Goal: Task Accomplishment & Management: Manage account settings

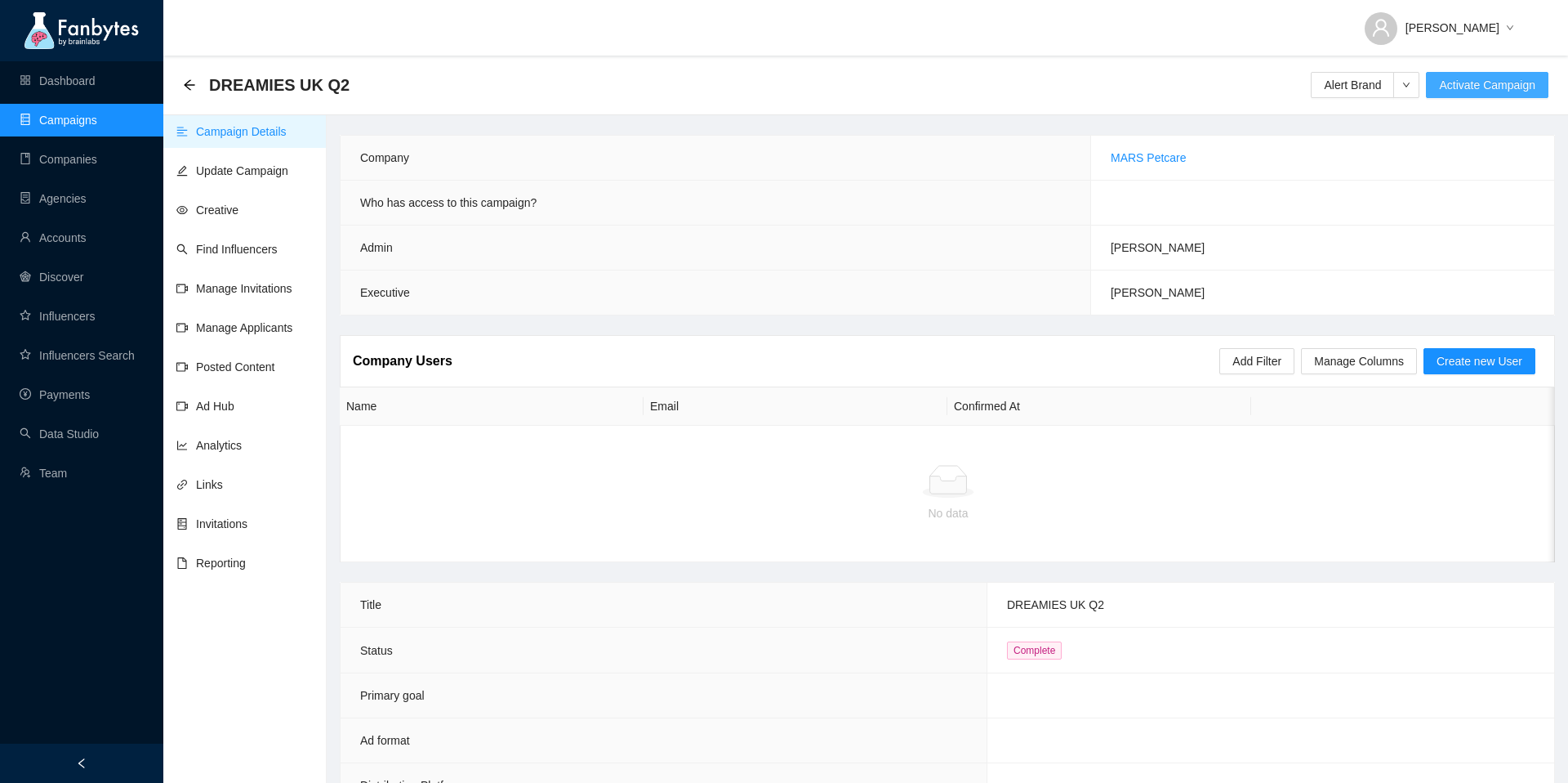
click at [1478, 86] on span "Activate Campaign" at bounding box center [1487, 85] width 97 height 18
click at [1379, 99] on span "Yes" at bounding box center [1369, 99] width 19 height 18
click at [1462, 90] on span "Complete Campaign" at bounding box center [1483, 85] width 105 height 18
click at [1370, 101] on span "Yes" at bounding box center [1360, 99] width 19 height 18
